Goal: Find specific page/section: Find specific page/section

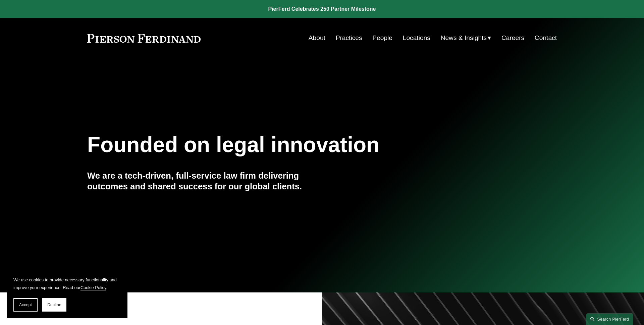
click at [28, 306] on span "Accept" at bounding box center [25, 304] width 13 height 5
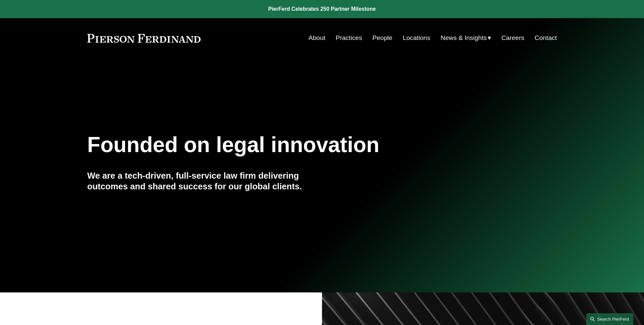
click at [608, 318] on link "Search this site" at bounding box center [609, 319] width 47 height 12
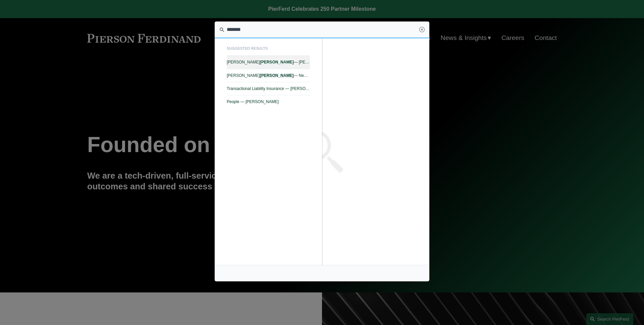
click at [290, 65] on link "[PERSON_NAME] — [PERSON_NAME]" at bounding box center [268, 62] width 83 height 13
type input "*******"
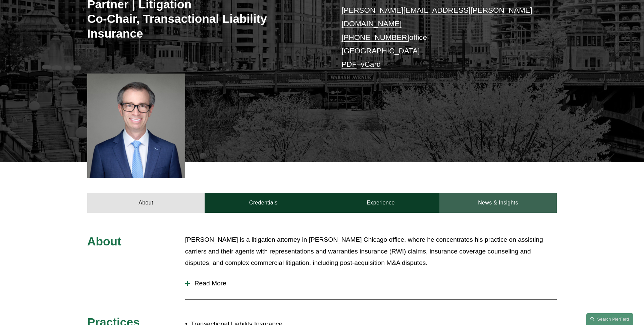
scroll to position [166, 0]
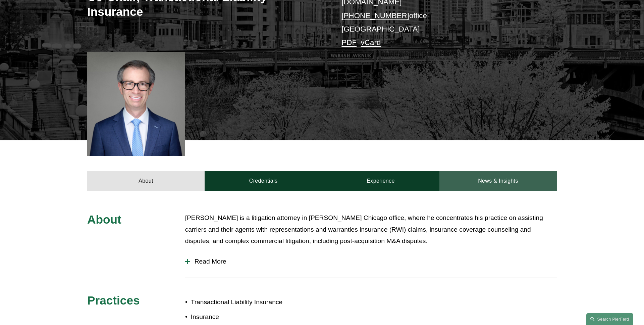
click at [489, 176] on link "News & Insights" at bounding box center [497, 181] width 117 height 20
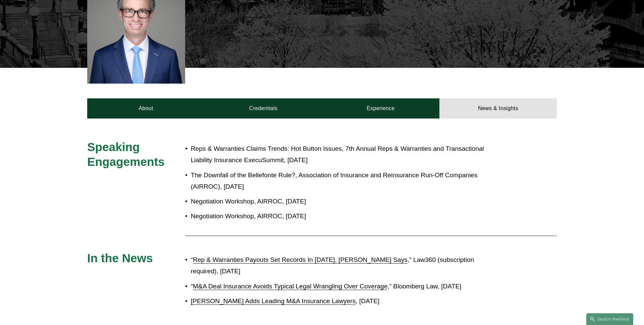
scroll to position [254, 0]
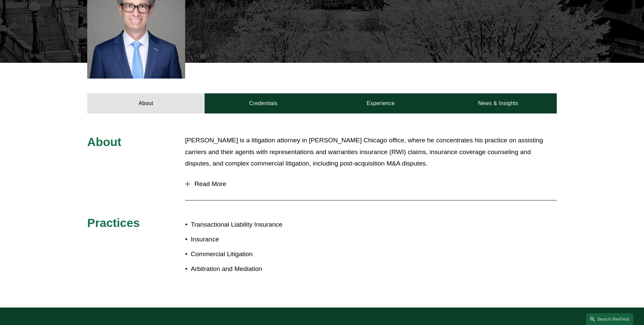
scroll to position [254, 0]
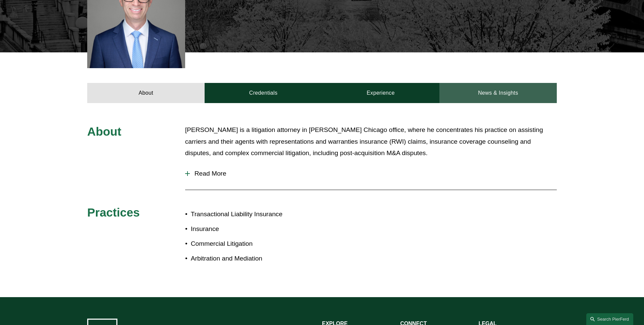
click at [469, 89] on link "News & Insights" at bounding box center [497, 93] width 117 height 20
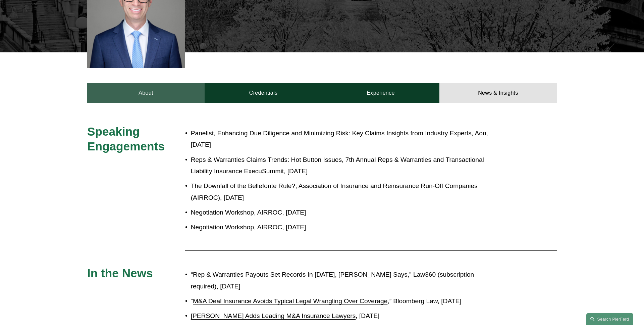
click at [143, 83] on link "About" at bounding box center [145, 93] width 117 height 20
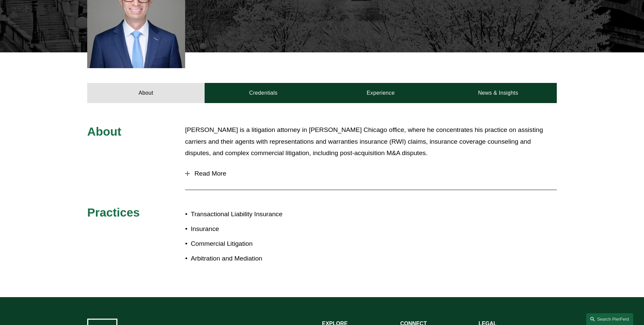
click at [60, 103] on div "About Andy Shapiro is a litigation attorney in Pierson Ferdinand's Chicago offi…" at bounding box center [322, 200] width 644 height 194
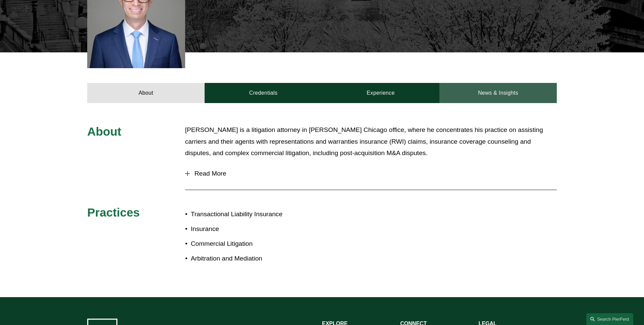
click at [504, 83] on link "News & Insights" at bounding box center [497, 93] width 117 height 20
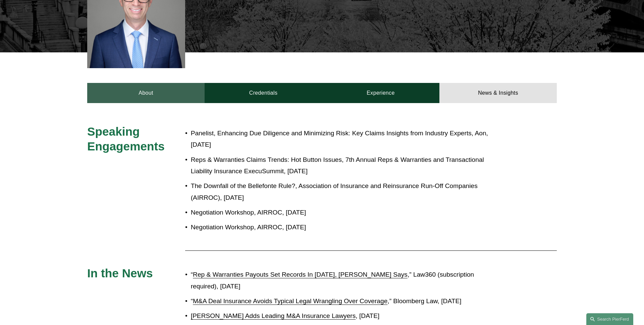
click at [158, 89] on link "About" at bounding box center [145, 93] width 117 height 20
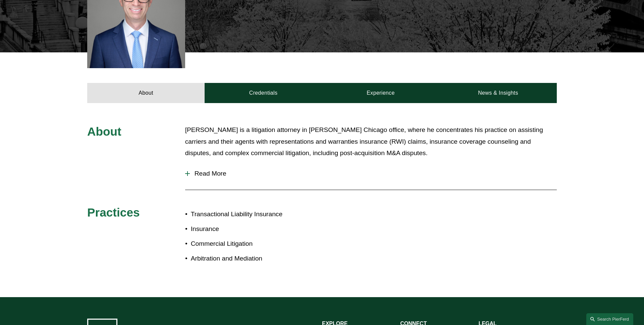
scroll to position [0, 0]
